Goal: Task Accomplishment & Management: Complete application form

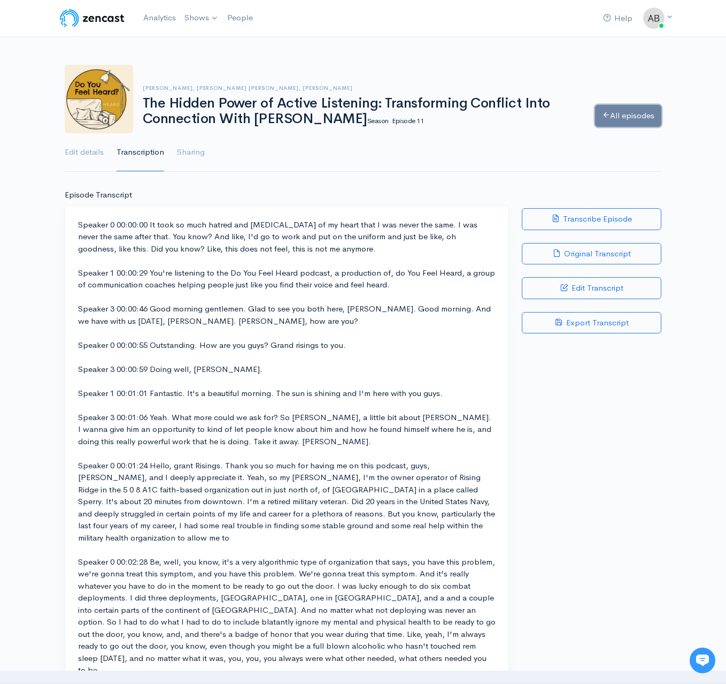
click at [624, 112] on link "All episodes" at bounding box center [628, 116] width 66 height 22
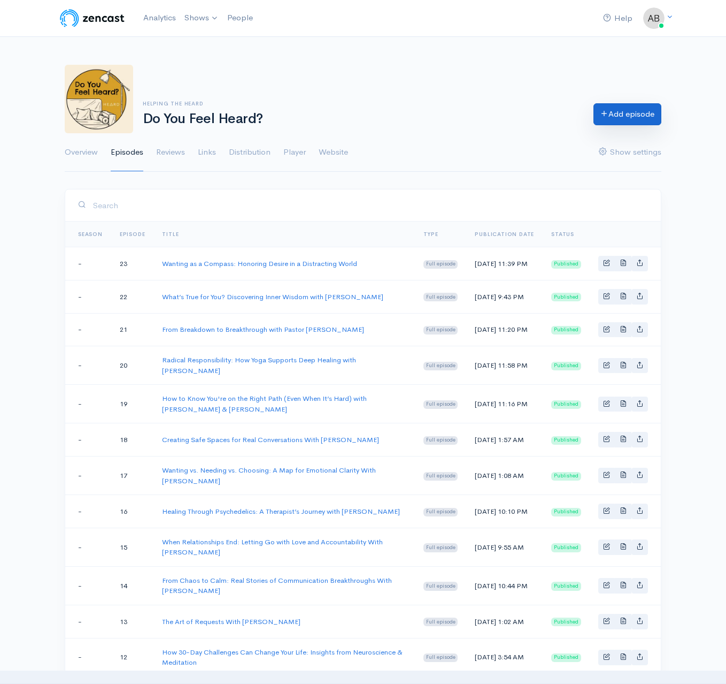
click at [639, 121] on link "Add episode" at bounding box center [628, 114] width 68 height 22
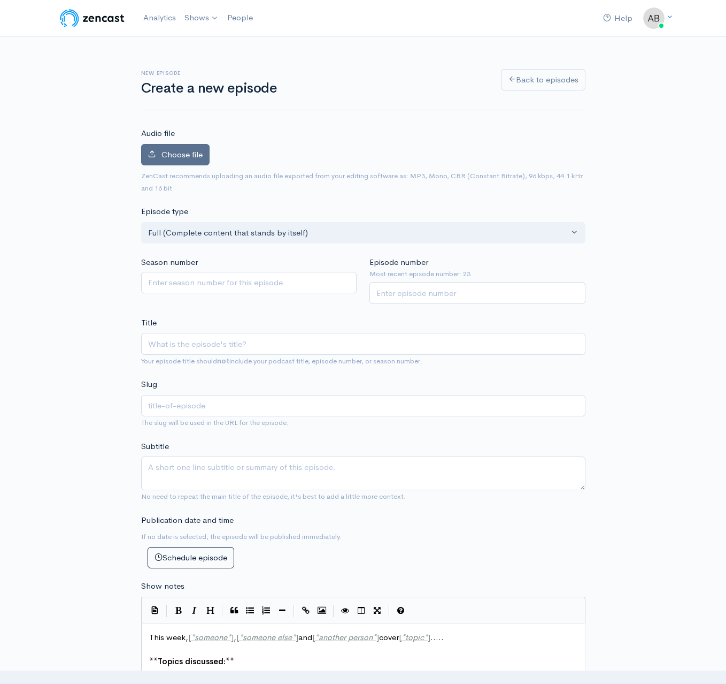
click at [179, 156] on span "Choose file" at bounding box center [182, 154] width 41 height 10
click at [0, 0] on input "Choose file" at bounding box center [0, 0] width 0 height 0
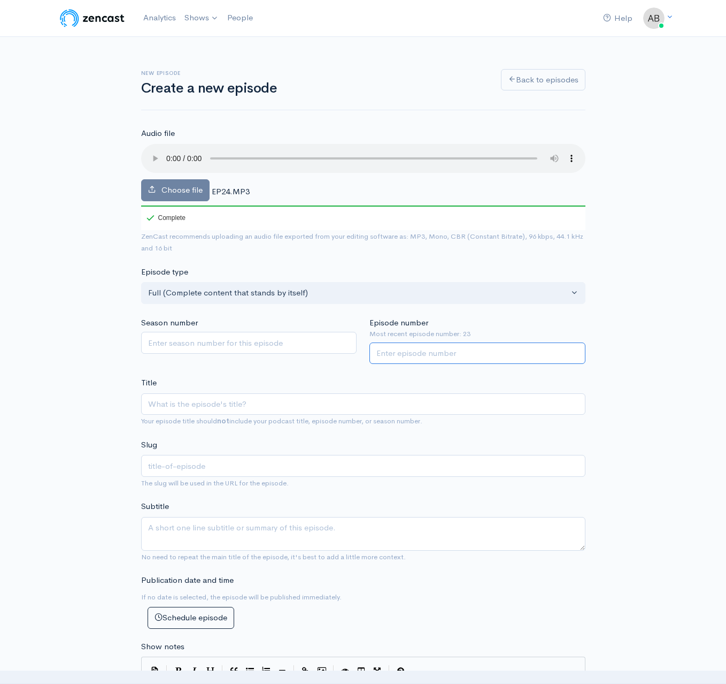
click at [510, 358] on input "Episode number" at bounding box center [478, 353] width 216 height 22
type input "24"
click at [466, 401] on input "Title" at bounding box center [363, 404] width 444 height 22
paste input "Everyday [DATE]: How Small Actions Shape Our Spiritual Path"
type input "Everyday [DATE]: How Small Actions Shape Our Spiritual Path"
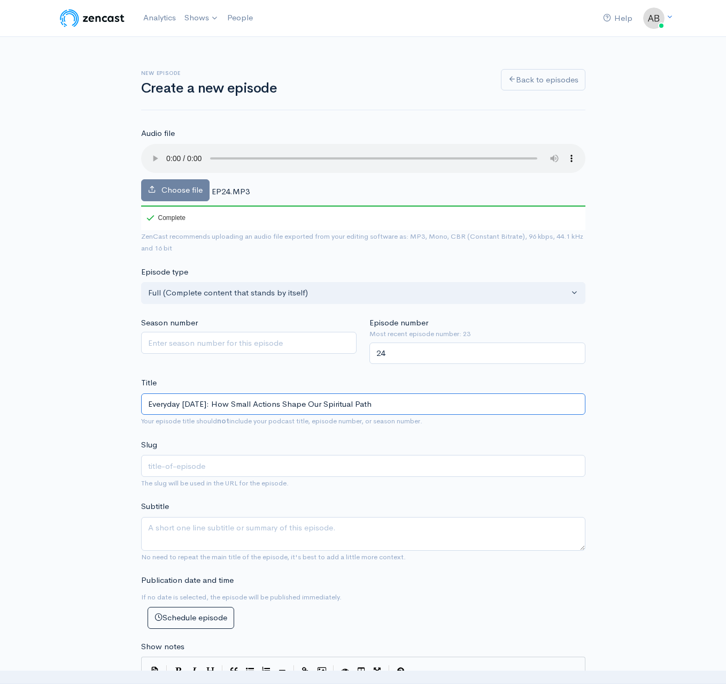
type input "everyday-[DATE]-how-small-actions-shape-our-spiritual-path"
type input "Everyday [DATE]: How Small Actions Shape Our Spiritual Path"
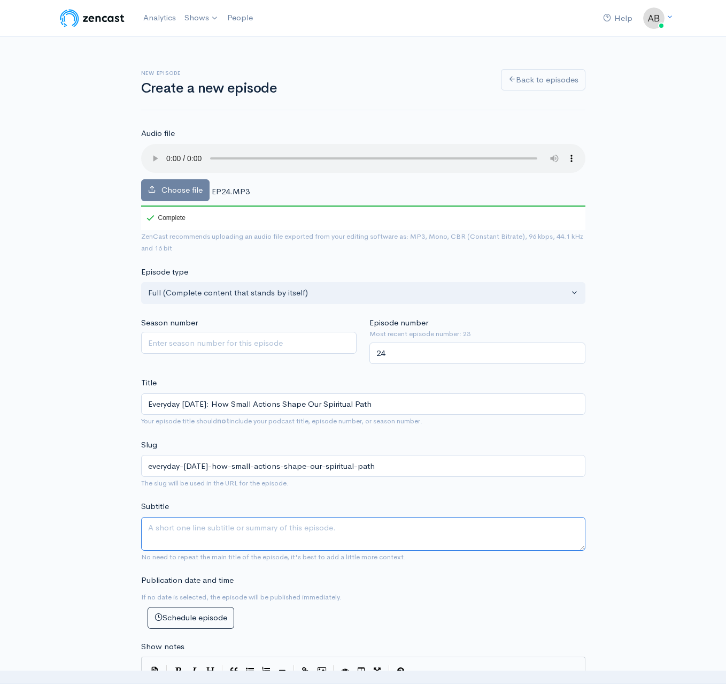
drag, startPoint x: 354, startPoint y: 534, endPoint x: 358, endPoint y: 529, distance: 6.4
click at [354, 534] on textarea "Subtitle" at bounding box center [363, 534] width 444 height 34
paste textarea "A deep, humorous, and heartfelt discussion on [DATE], intention, and how everyd…"
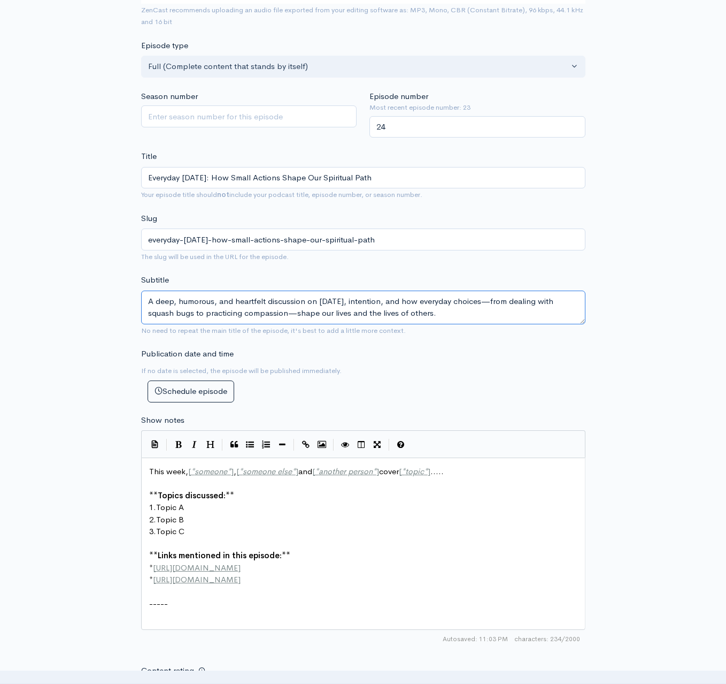
scroll to position [286, 0]
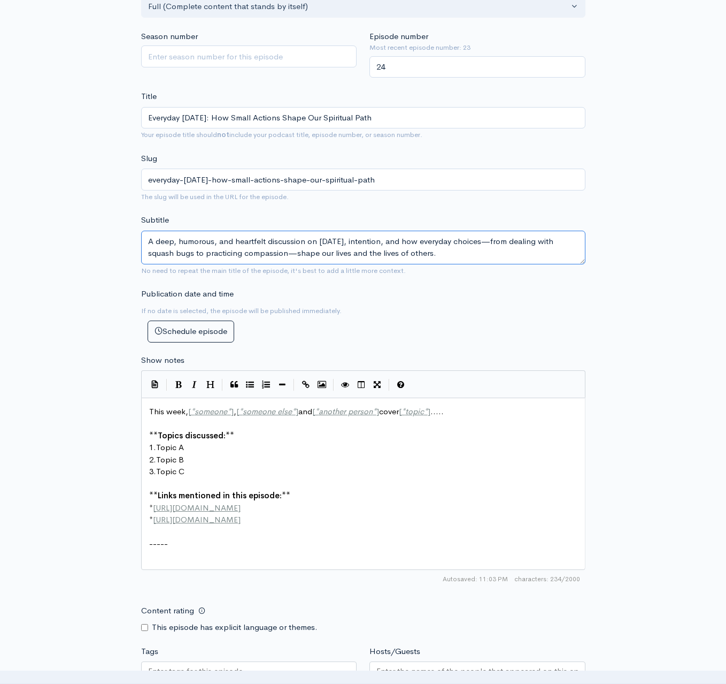
type textarea "A deep, humorous, and heartfelt discussion on [DATE], intention, and how everyd…"
click at [328, 459] on pre "2. Topic B" at bounding box center [367, 460] width 441 height 12
type textarea "This week, [*someone*], [*someone else*] and [*another person*] cover [*topic*]…"
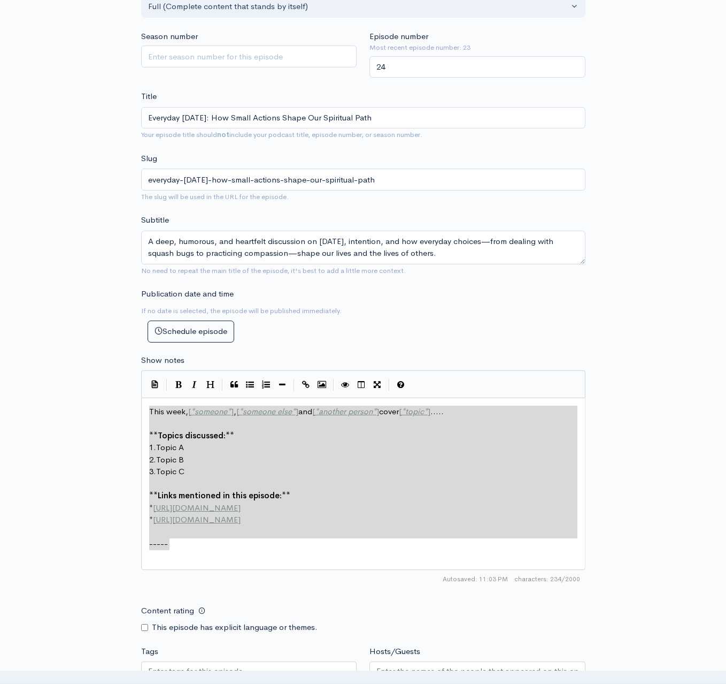
paste textarea
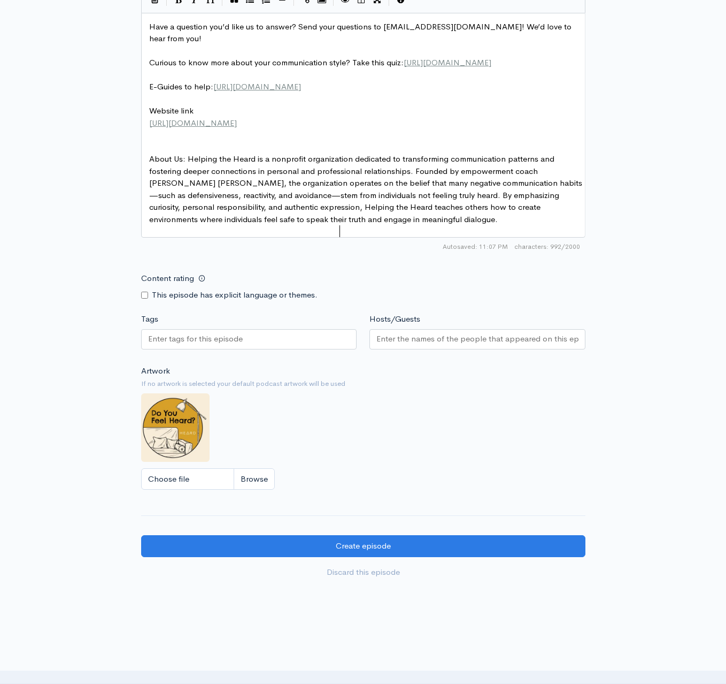
scroll to position [676, 0]
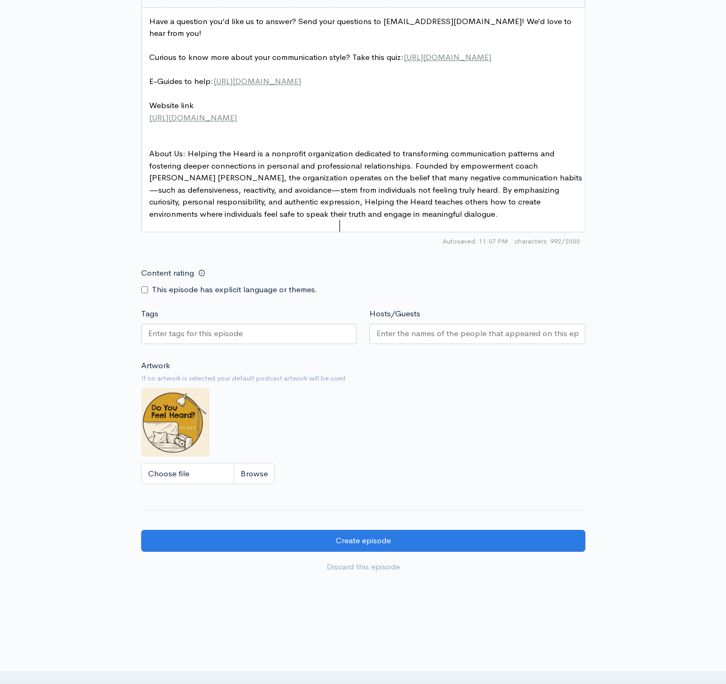
click at [287, 342] on div at bounding box center [249, 334] width 216 height 20
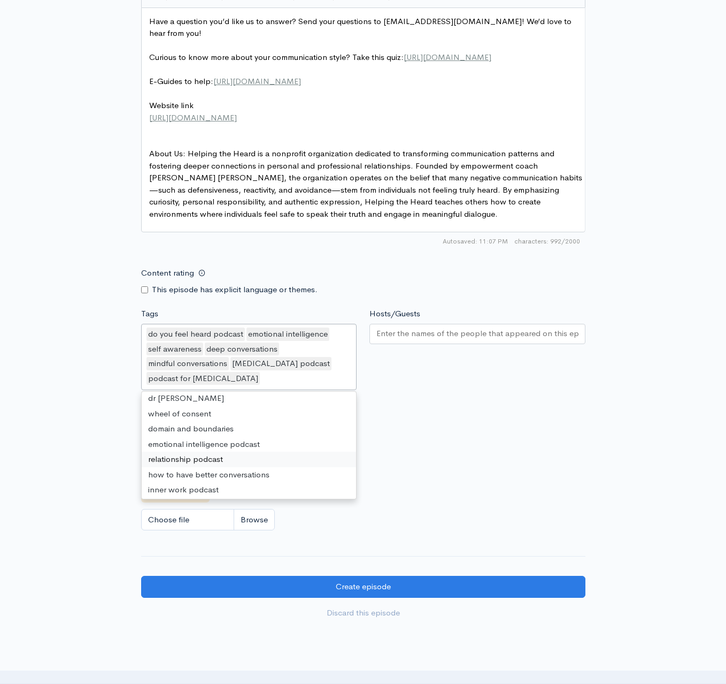
scroll to position [229, 0]
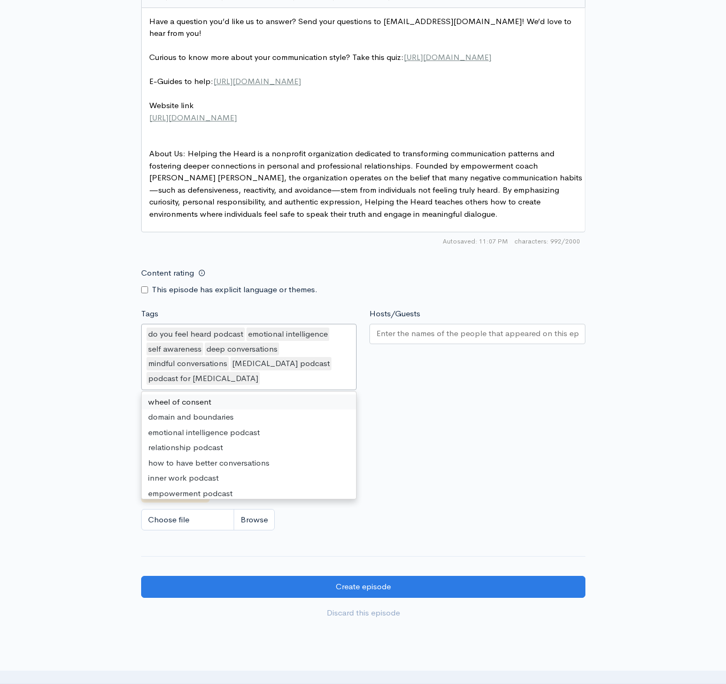
click at [283, 389] on div "do you feel heard podcast emotional intelligence self awareness deep conversati…" at bounding box center [249, 357] width 216 height 66
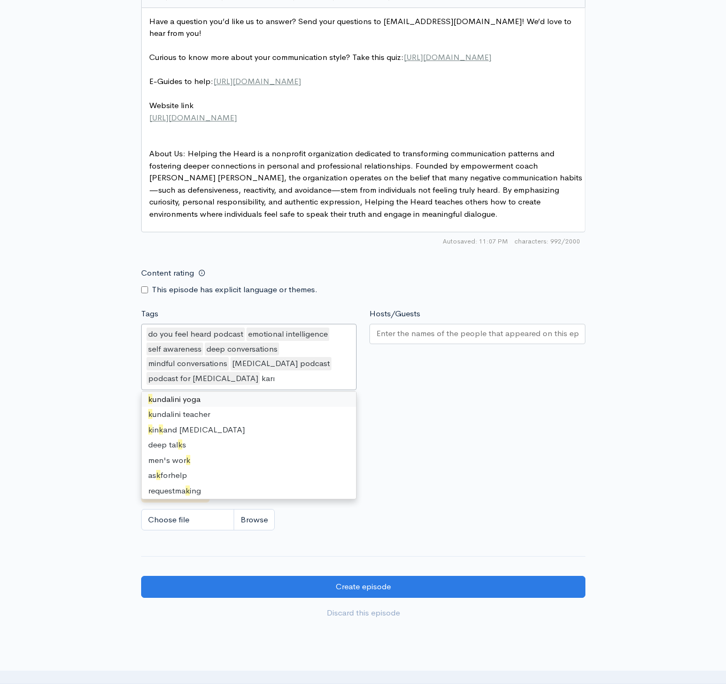
scroll to position [0, 0]
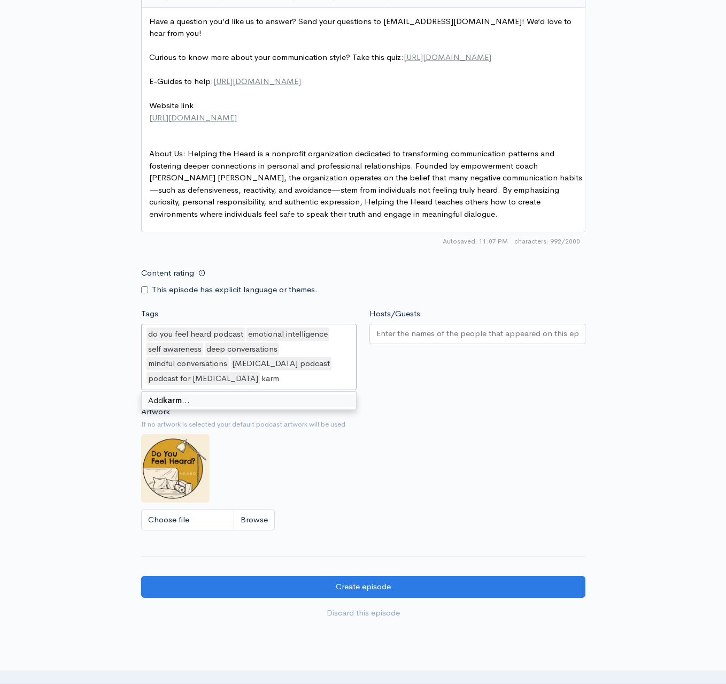
type input "[DATE]"
type input "[DATE] explained"
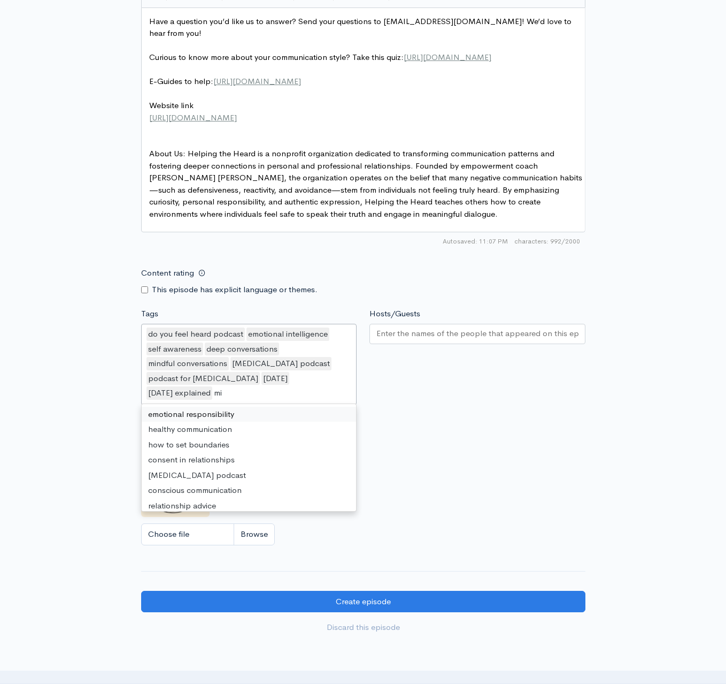
type input "min"
type input "spir"
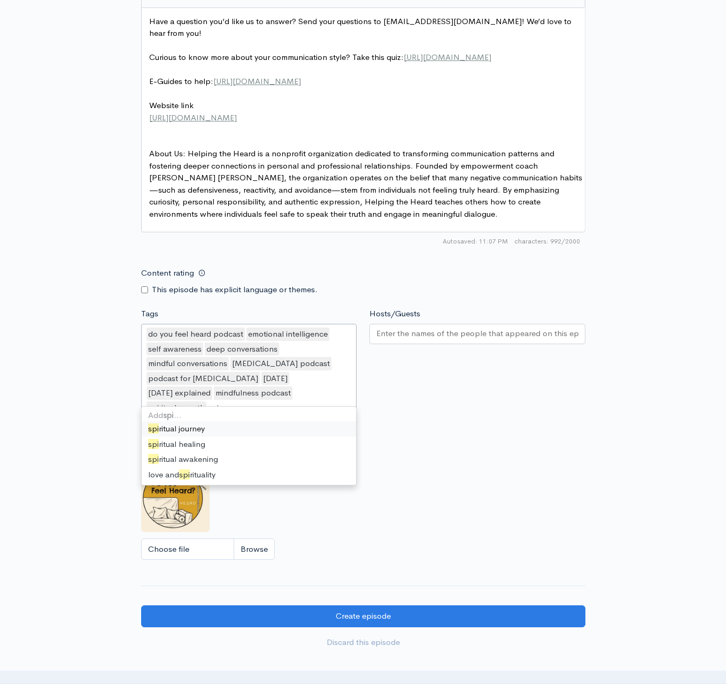
type input "spiri"
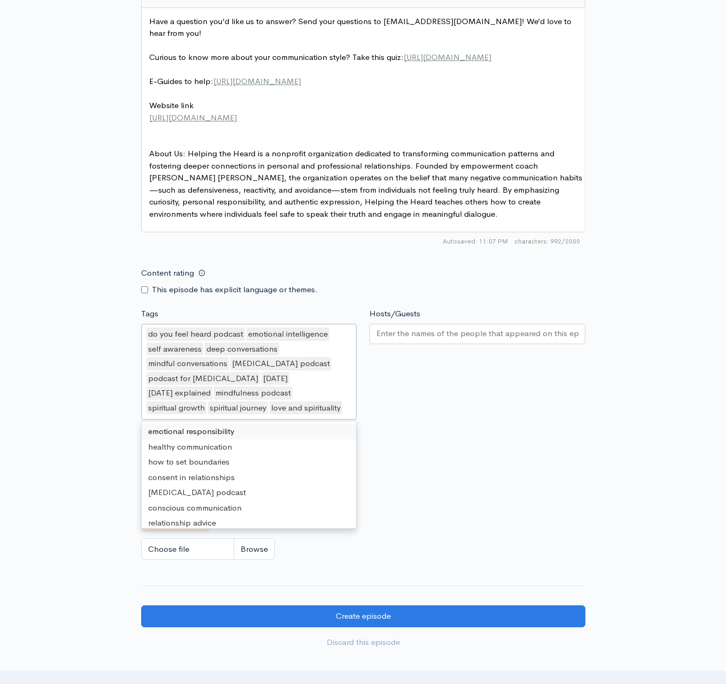
click at [249, 416] on div "do you feel heard podcast emotional intelligence self awareness deep conversati…" at bounding box center [249, 372] width 216 height 96
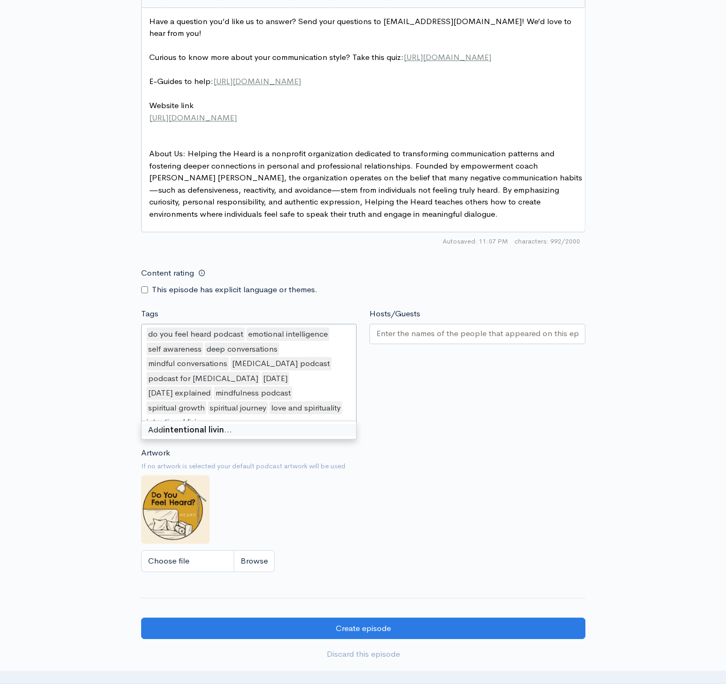
type input "intentional living"
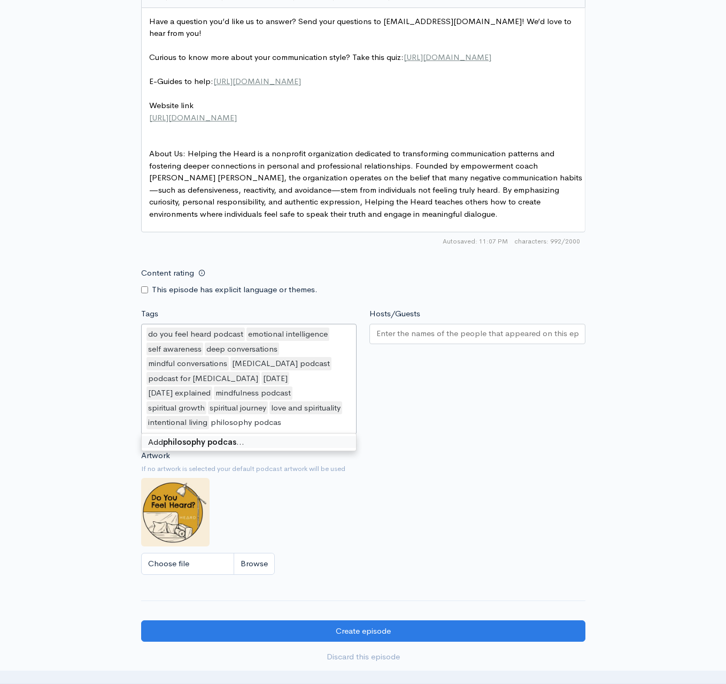
type input "philosophy podcast"
type input "compassion"
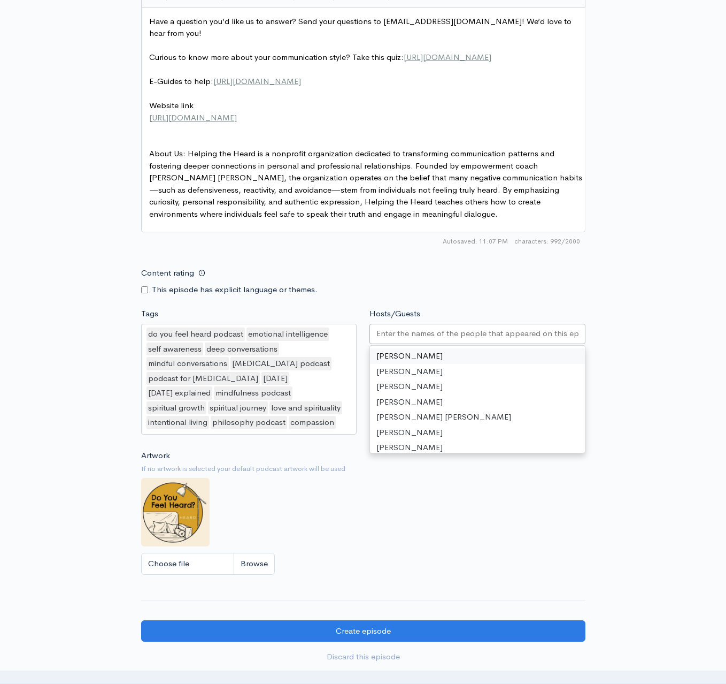
click at [461, 340] on input "Hosts/Guests" at bounding box center [478, 333] width 202 height 12
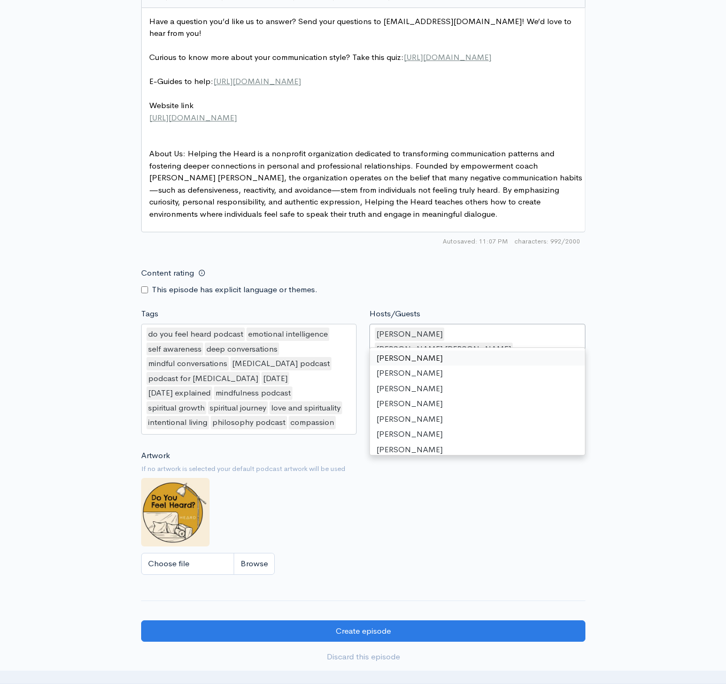
click at [637, 351] on div "New episode Create a new episode Back to episodes Audio file Choose file EP24.M…" at bounding box center [363, 21] width 610 height 1320
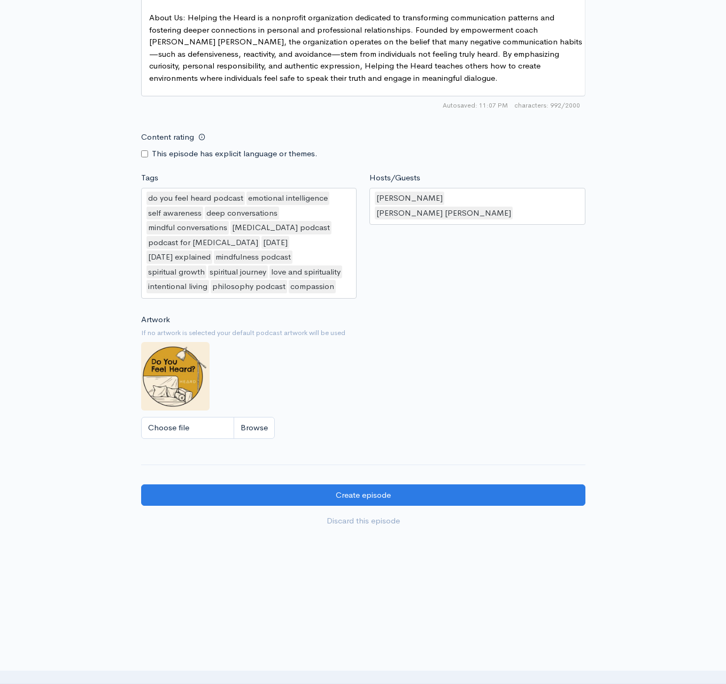
scroll to position [820, 0]
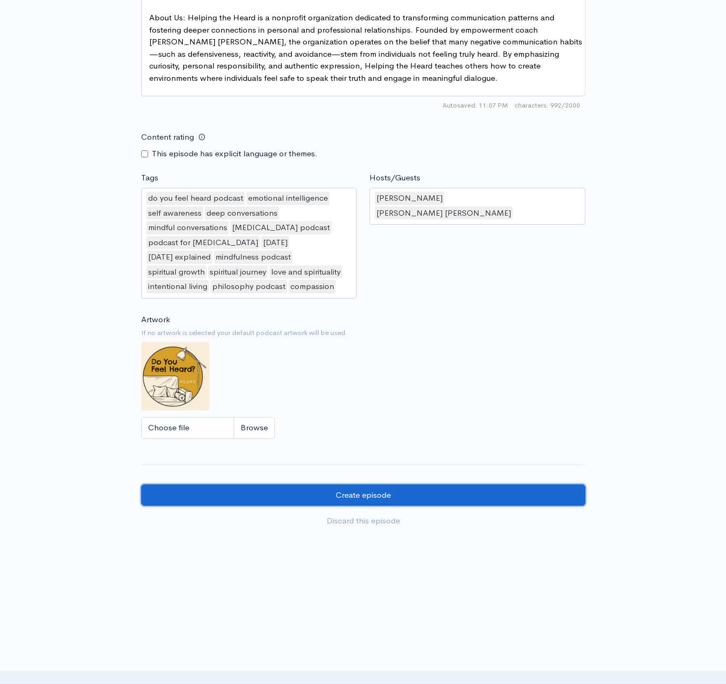
click at [463, 491] on input "Create episode" at bounding box center [363, 495] width 444 height 22
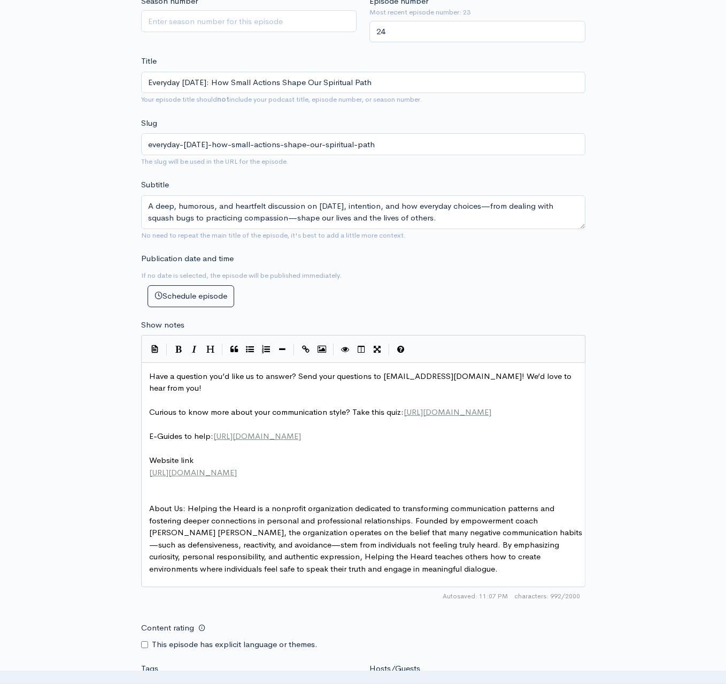
scroll to position [0, 0]
